Goal: Transaction & Acquisition: Subscribe to service/newsletter

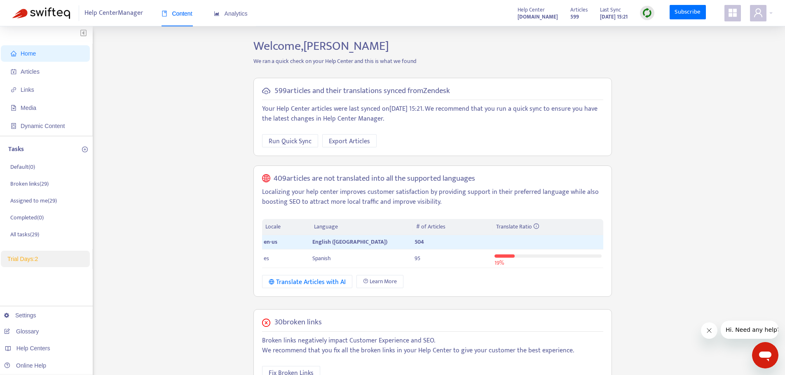
click at [737, 16] on span at bounding box center [732, 13] width 16 height 16
click at [756, 14] on icon "user" at bounding box center [758, 13] width 10 height 10
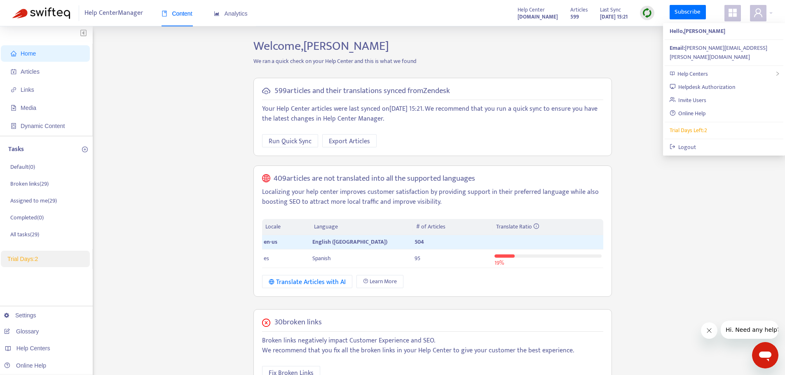
click at [51, 266] on li "Trial Days: 2" at bounding box center [45, 259] width 89 height 16
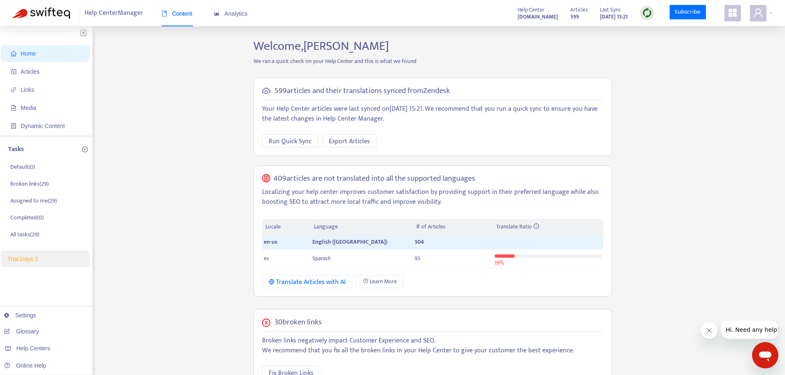
click at [20, 264] on li "Trial Days: 2" at bounding box center [45, 259] width 89 height 16
click at [691, 6] on link "Subscribe" at bounding box center [687, 12] width 36 height 15
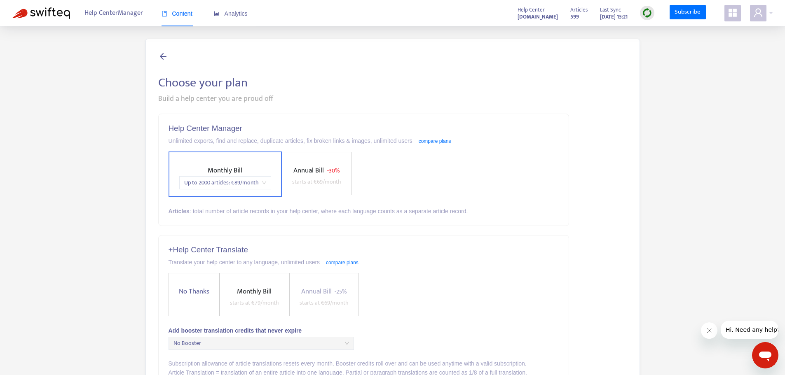
click at [306, 175] on span "Annual Bill" at bounding box center [308, 171] width 30 height 12
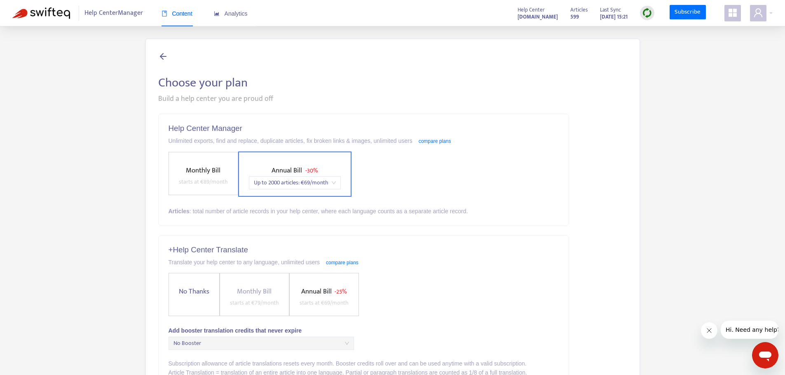
click at [284, 187] on span "Up to 2000 articles : € 69 /month" at bounding box center [295, 183] width 82 height 12
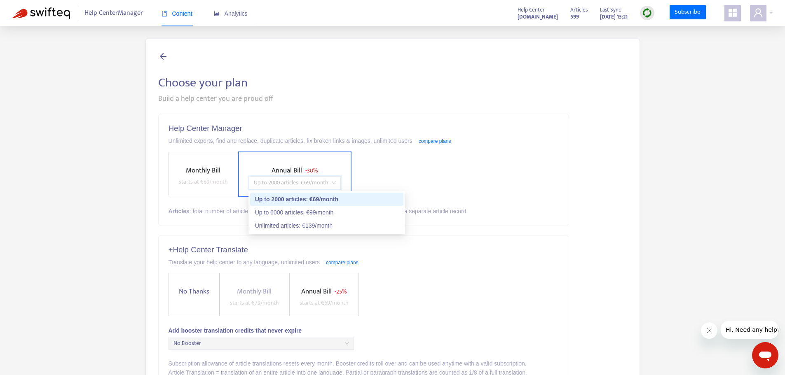
click at [325, 199] on div "Up to 2000 articles : € 69 /month" at bounding box center [326, 199] width 143 height 9
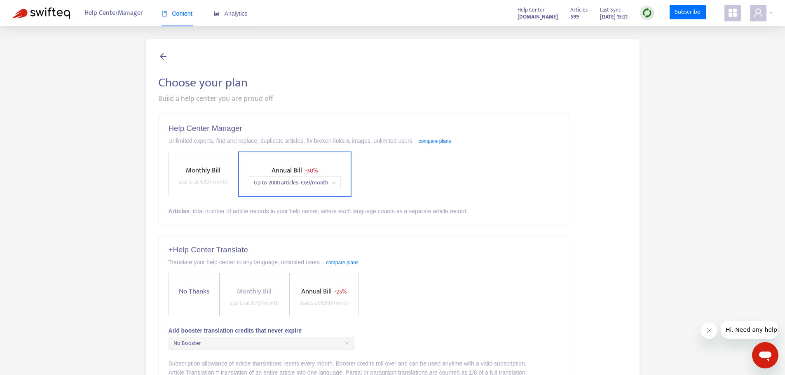
click at [356, 176] on div "Monthly Bill starts at € 89 /month Annual Bill - 30% Up to 2000 articles : € 69…" at bounding box center [363, 174] width 391 height 45
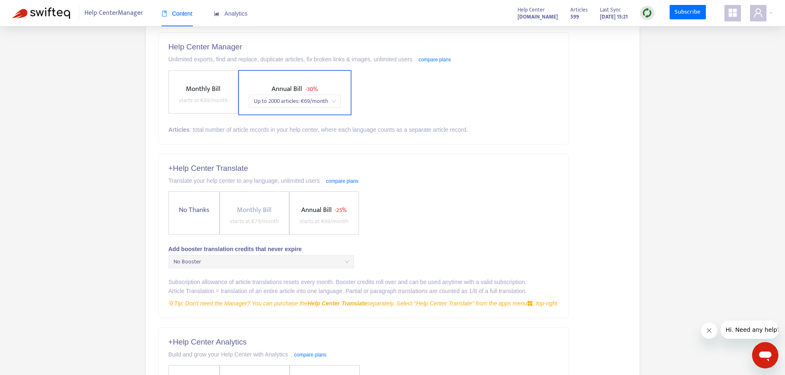
scroll to position [96, 0]
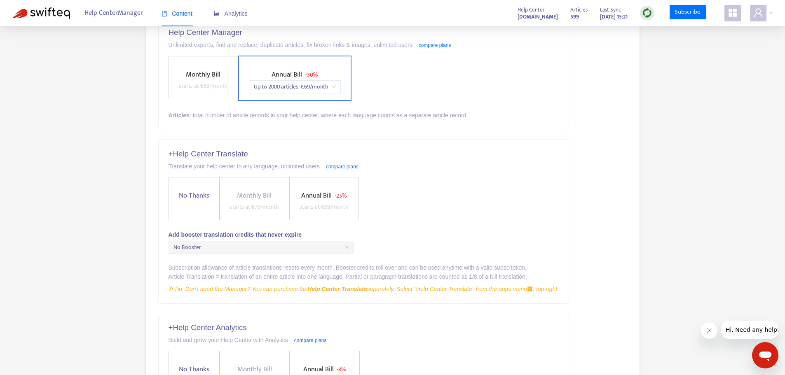
click at [303, 211] on span "starts at € 69 /month" at bounding box center [323, 206] width 49 height 9
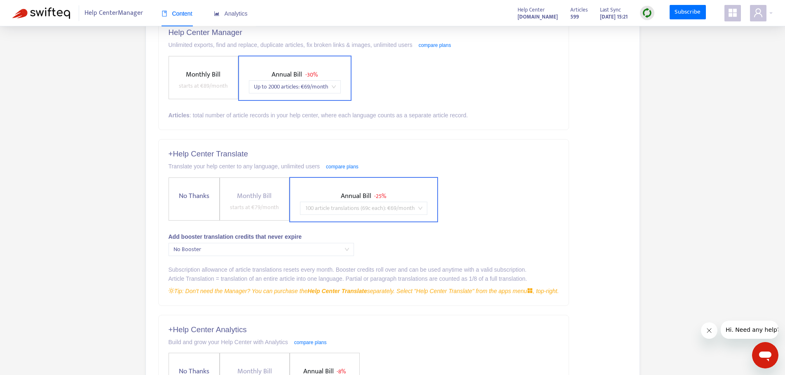
click at [328, 211] on span "100 article translations (69c each) : € 69 /month" at bounding box center [363, 208] width 117 height 12
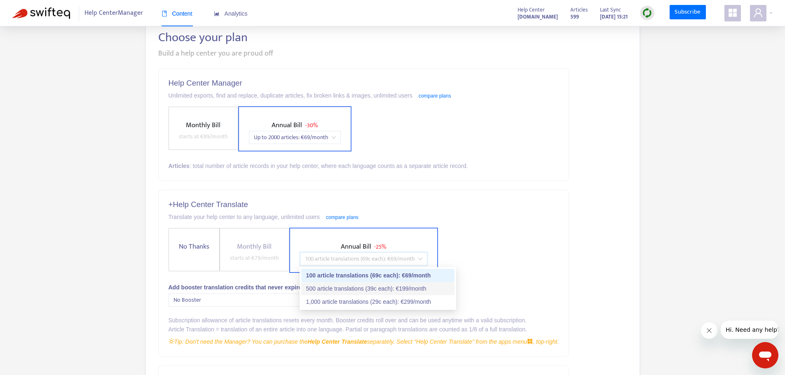
scroll to position [0, 0]
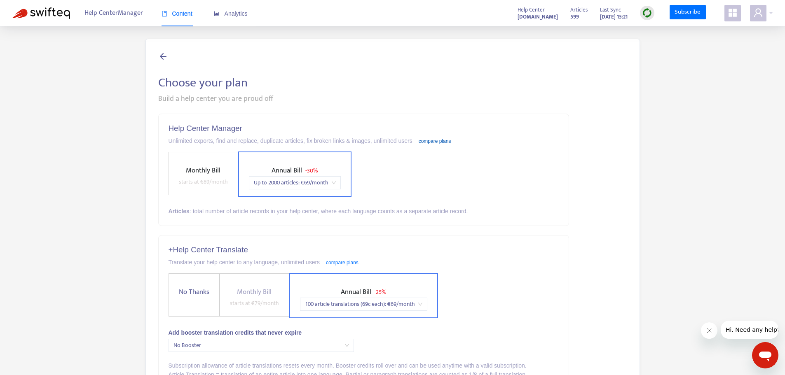
click at [425, 143] on link "compare plans" at bounding box center [435, 141] width 33 height 6
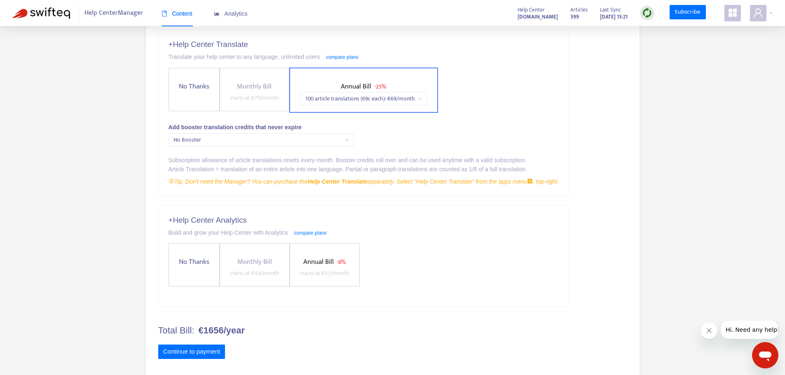
scroll to position [215, 0]
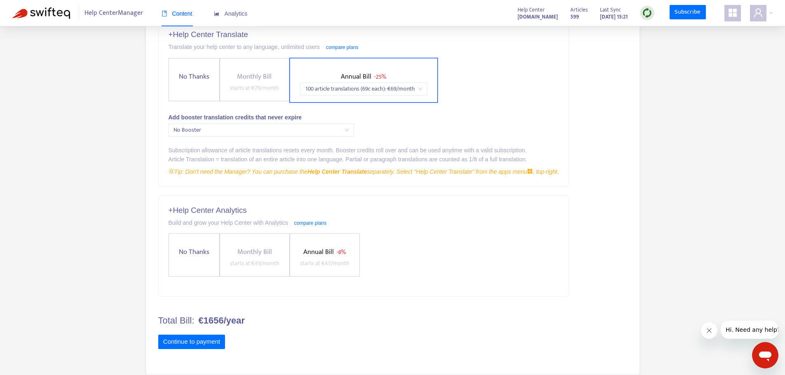
click at [303, 270] on label "Annual Bill - 8% starts at € 45 /month" at bounding box center [325, 255] width 70 height 43
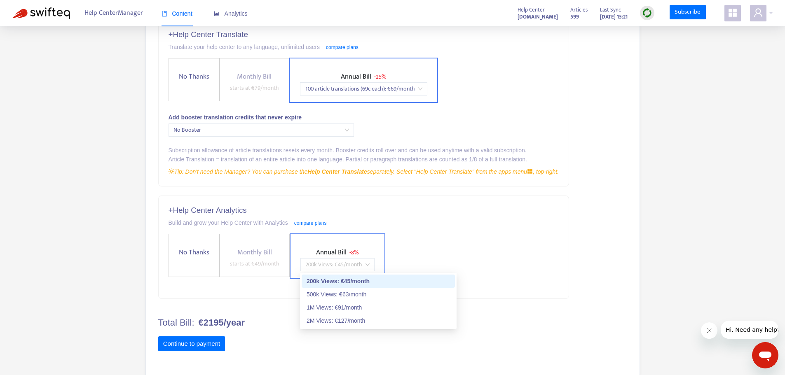
click at [360, 267] on span "200k Views : € 45 /month" at bounding box center [337, 265] width 64 height 12
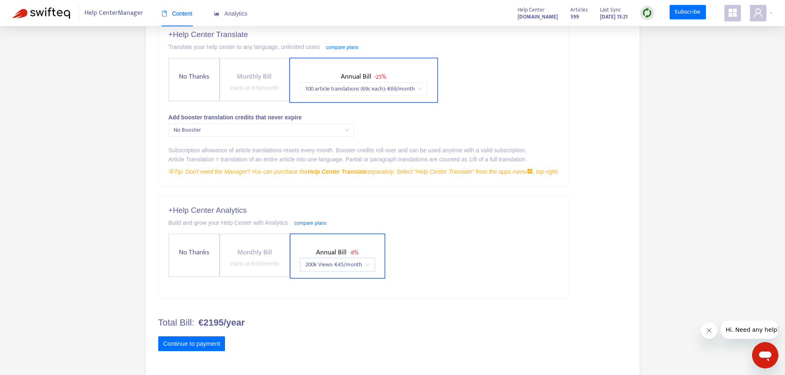
click at [370, 267] on div "200k Views : € 45 /month" at bounding box center [337, 264] width 74 height 13
click at [428, 267] on div "No Thanks Monthly Bill starts at € 49 /month Annual Bill - 8% price_1PMTMbEnBfb…" at bounding box center [363, 256] width 391 height 45
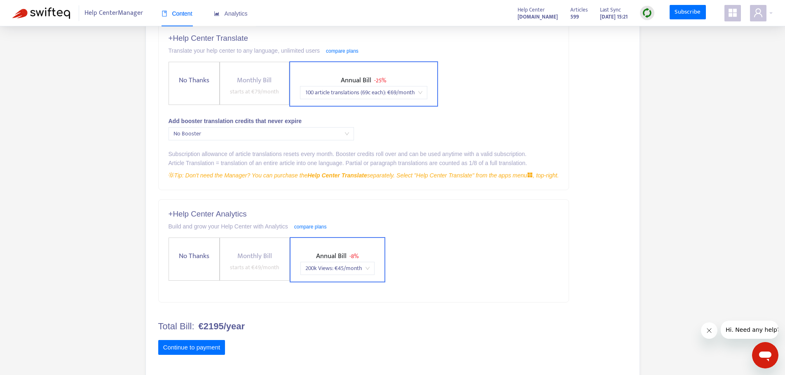
scroll to position [218, 0]
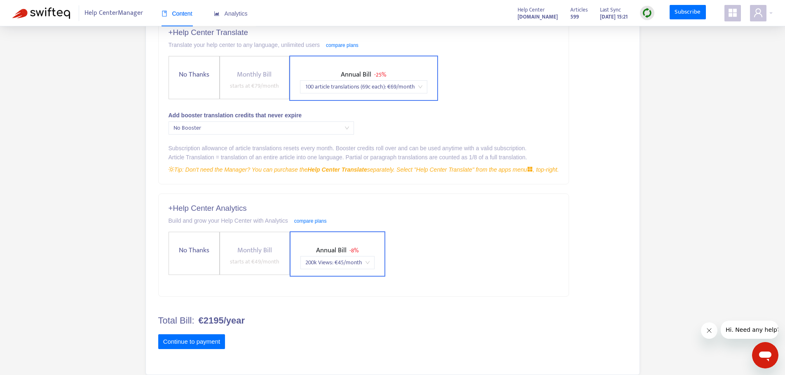
click at [300, 225] on div "Build and grow your Help Center with Analytics compare plans" at bounding box center [363, 220] width 391 height 9
click at [304, 224] on div "Build and grow your Help Center with Analytics compare plans" at bounding box center [363, 220] width 391 height 9
click at [308, 223] on link "compare plans" at bounding box center [310, 221] width 33 height 6
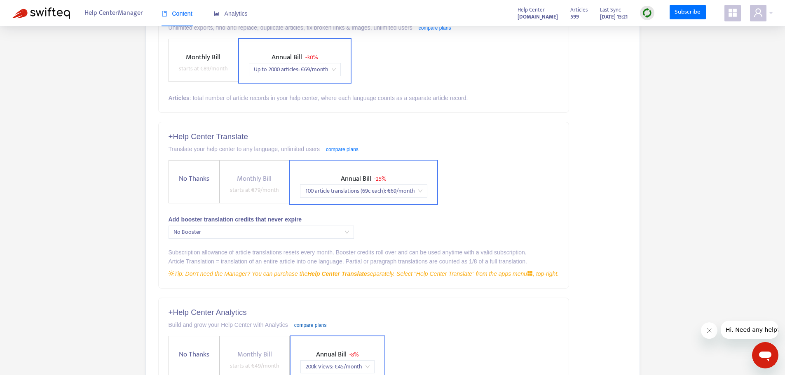
scroll to position [96, 0]
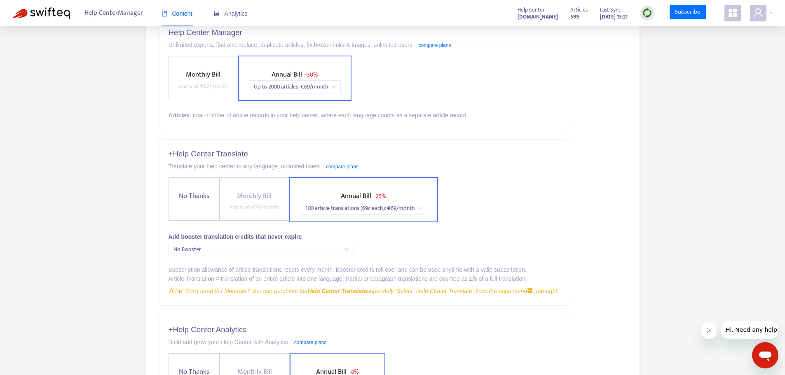
click at [195, 192] on span "No Thanks" at bounding box center [193, 196] width 37 height 11
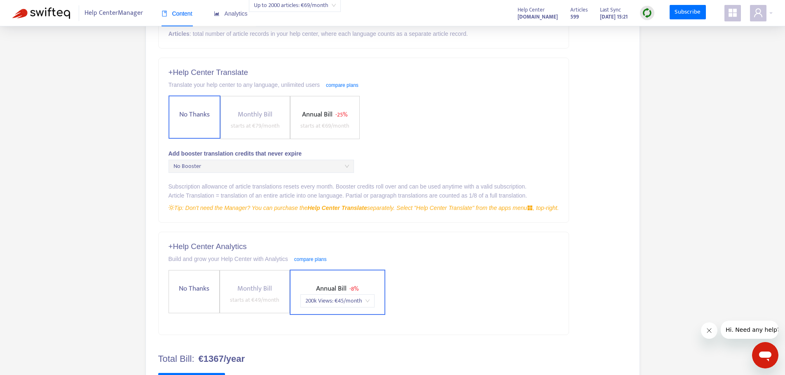
scroll to position [216, 0]
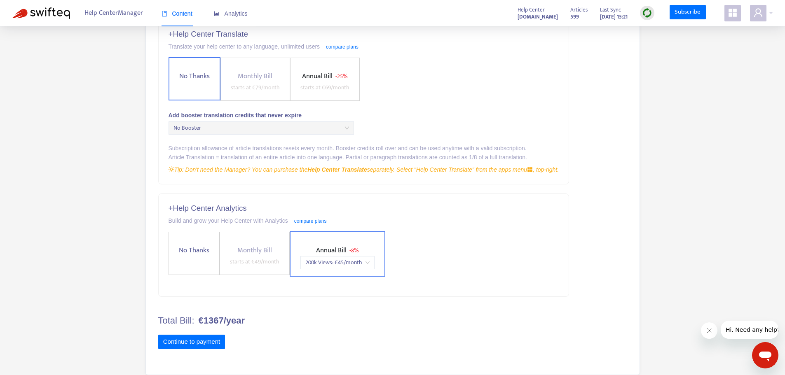
click at [263, 239] on label "Monthly Bill starts at € 49 /month" at bounding box center [255, 253] width 70 height 43
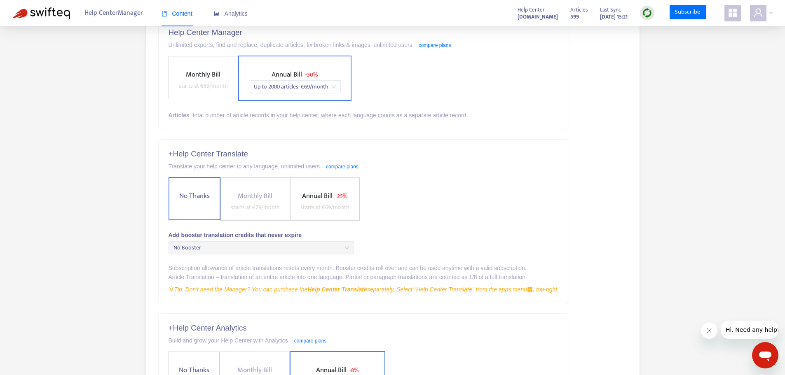
scroll to position [0, 0]
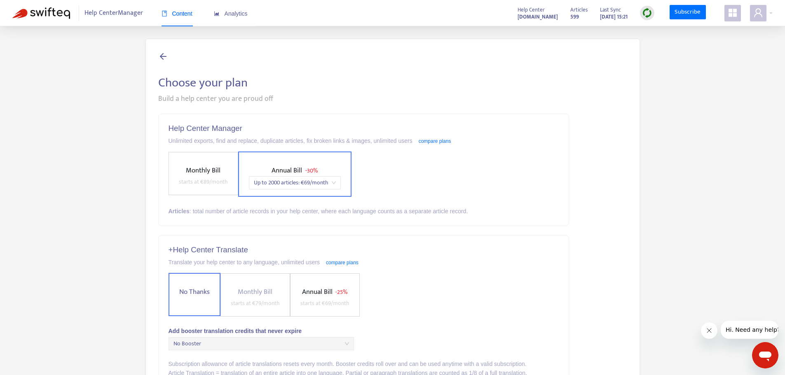
click at [176, 168] on span "Monthly Bill starts at € 89 /month" at bounding box center [203, 176] width 56 height 22
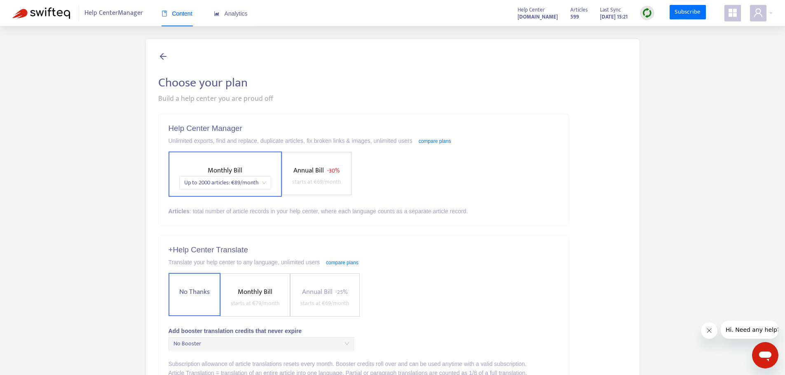
click at [304, 158] on label "Annual Bill - 30% starts at € 69 /month" at bounding box center [317, 173] width 70 height 43
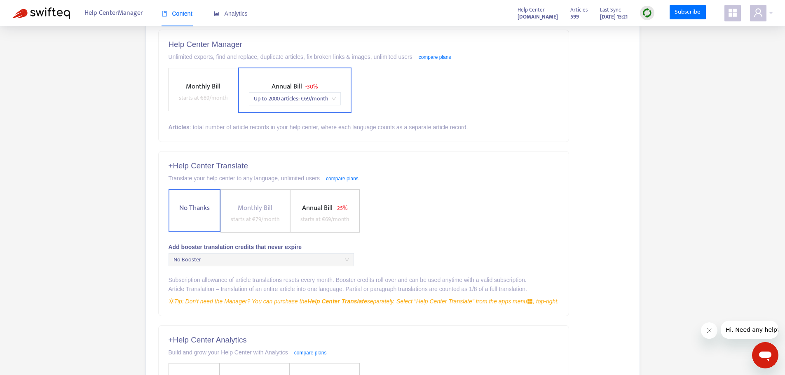
scroll to position [96, 0]
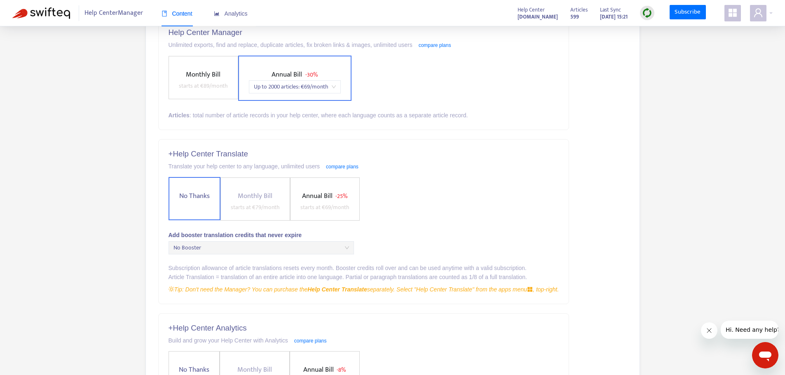
click at [731, 19] on span at bounding box center [732, 13] width 16 height 16
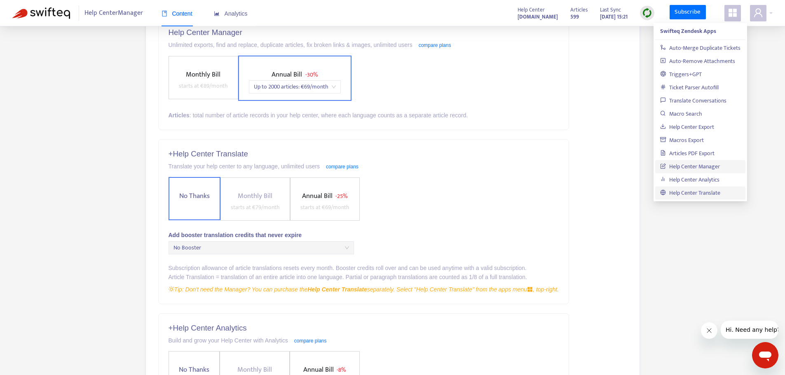
click at [687, 192] on link "Help Center Translate" at bounding box center [690, 192] width 60 height 9
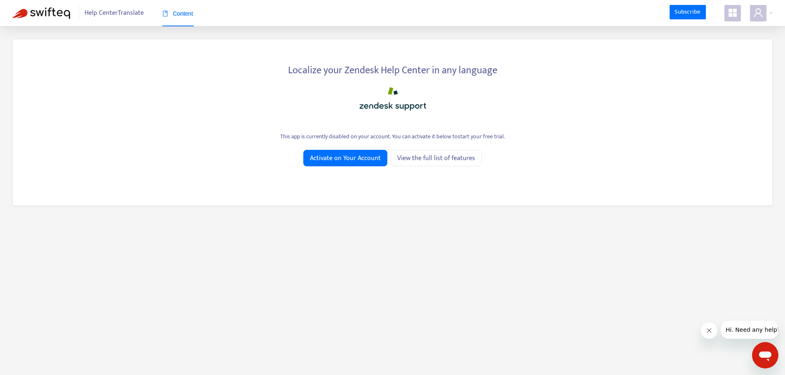
click at [739, 19] on span at bounding box center [732, 13] width 16 height 16
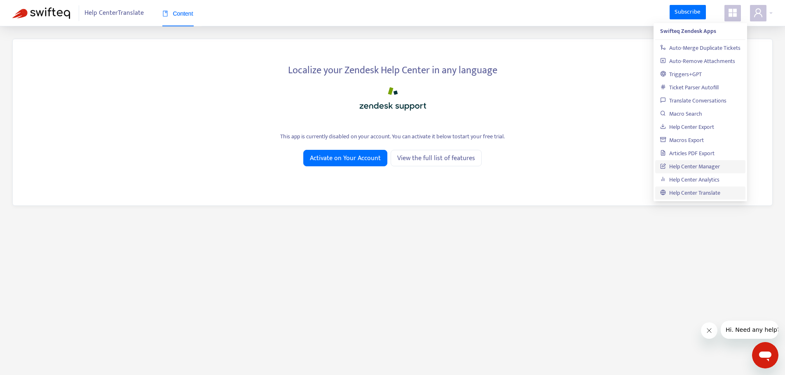
click at [701, 168] on link "Help Center Manager" at bounding box center [690, 166] width 60 height 9
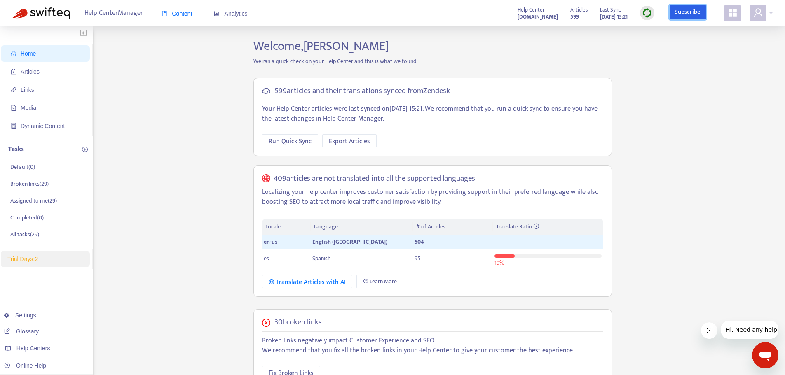
click at [698, 16] on link "Subscribe" at bounding box center [687, 12] width 36 height 15
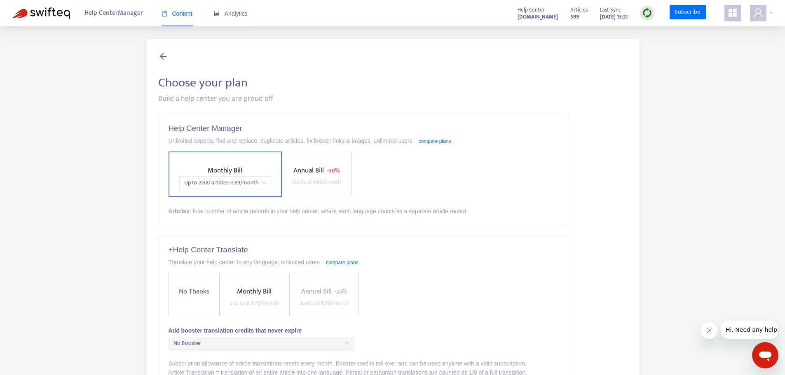
click at [206, 300] on label "No Thanks" at bounding box center [193, 294] width 51 height 43
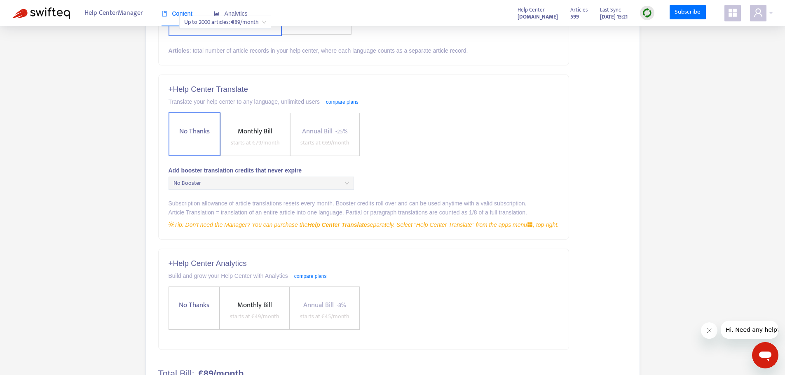
scroll to position [192, 0]
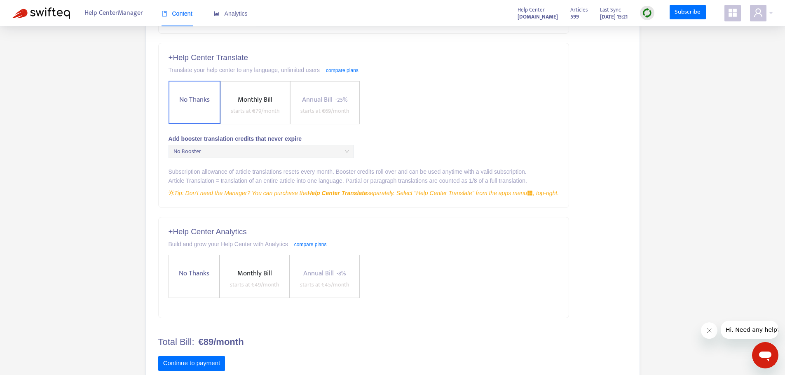
click at [253, 266] on label "Monthly Bill starts at € 49 /month" at bounding box center [255, 276] width 70 height 43
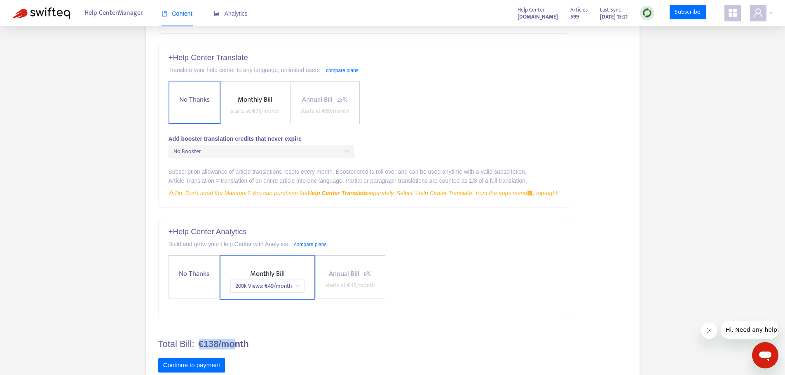
drag, startPoint x: 199, startPoint y: 344, endPoint x: 243, endPoint y: 346, distance: 43.3
click at [238, 346] on b "€138/month" at bounding box center [224, 344] width 50 height 11
click at [246, 346] on b "€138/month" at bounding box center [224, 344] width 50 height 11
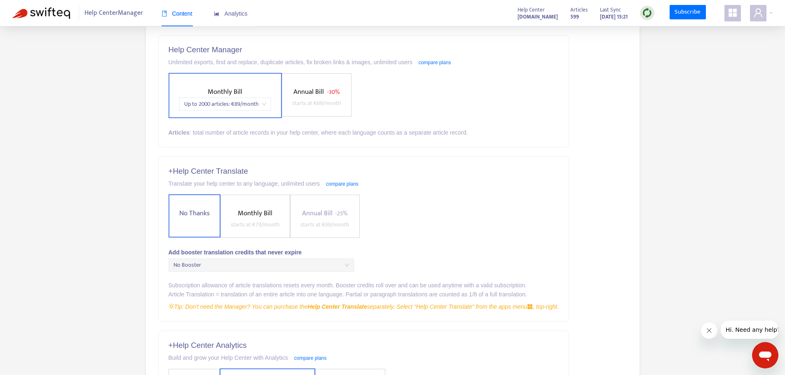
scroll to position [96, 0]
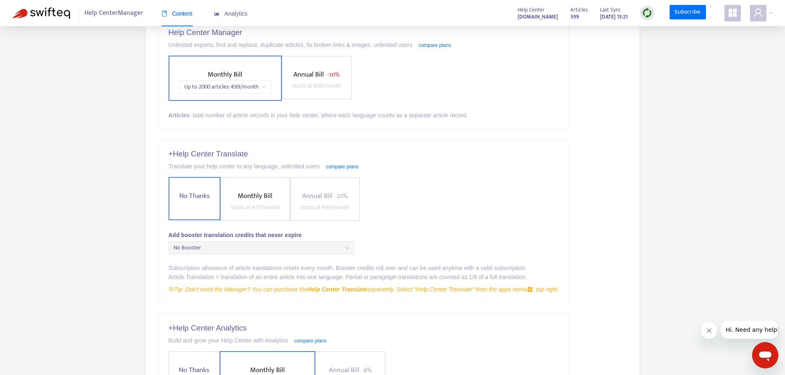
click at [367, 209] on div "No Thanks Monthly Bill starts at € 79 /month Annual Bill - 25% starts at € 69 /…" at bounding box center [363, 199] width 391 height 44
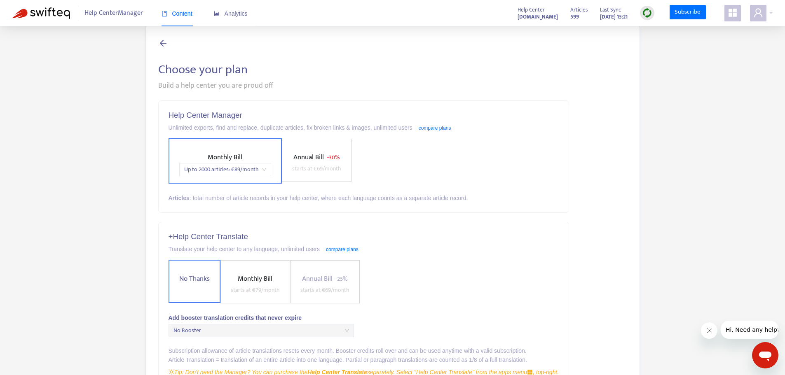
scroll to position [0, 0]
